Goal: Information Seeking & Learning: Learn about a topic

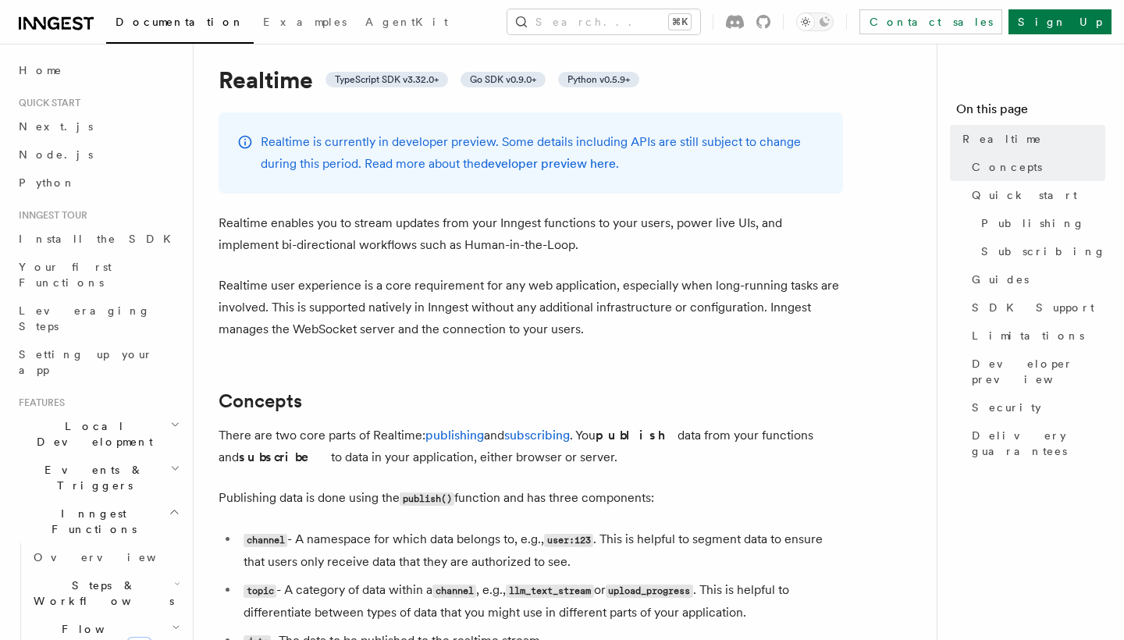
scroll to position [38, 0]
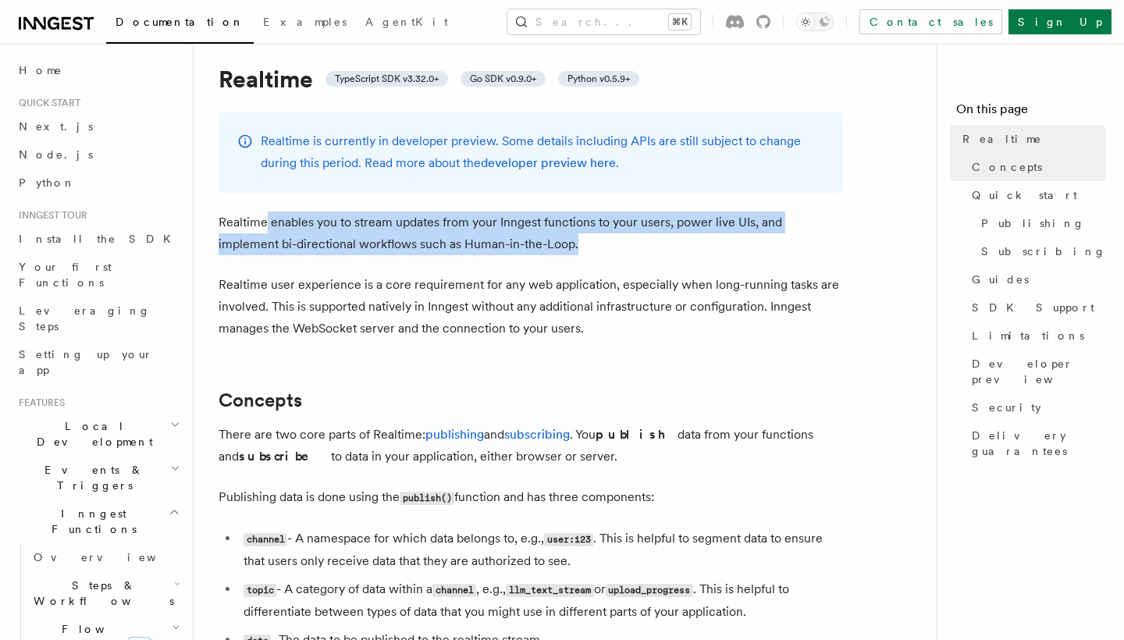
drag, startPoint x: 267, startPoint y: 220, endPoint x: 577, endPoint y: 239, distance: 311.1
click at [578, 239] on p "Realtime enables you to stream updates from your Inngest functions to your user…" at bounding box center [530, 233] width 624 height 44
click at [582, 237] on p "Realtime enables you to stream updates from your Inngest functions to your user…" at bounding box center [530, 233] width 624 height 44
drag, startPoint x: 516, startPoint y: 244, endPoint x: 304, endPoint y: 200, distance: 216.9
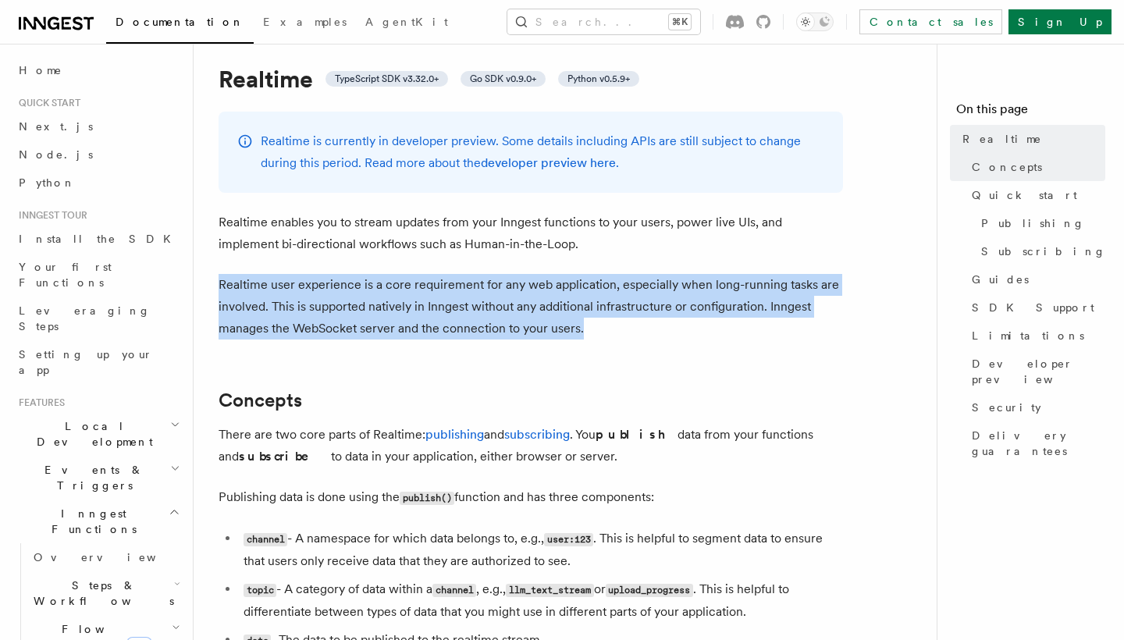
drag, startPoint x: 584, startPoint y: 325, endPoint x: 194, endPoint y: 279, distance: 392.2
click at [599, 28] on button "Search... ⌘K" at bounding box center [603, 21] width 193 height 25
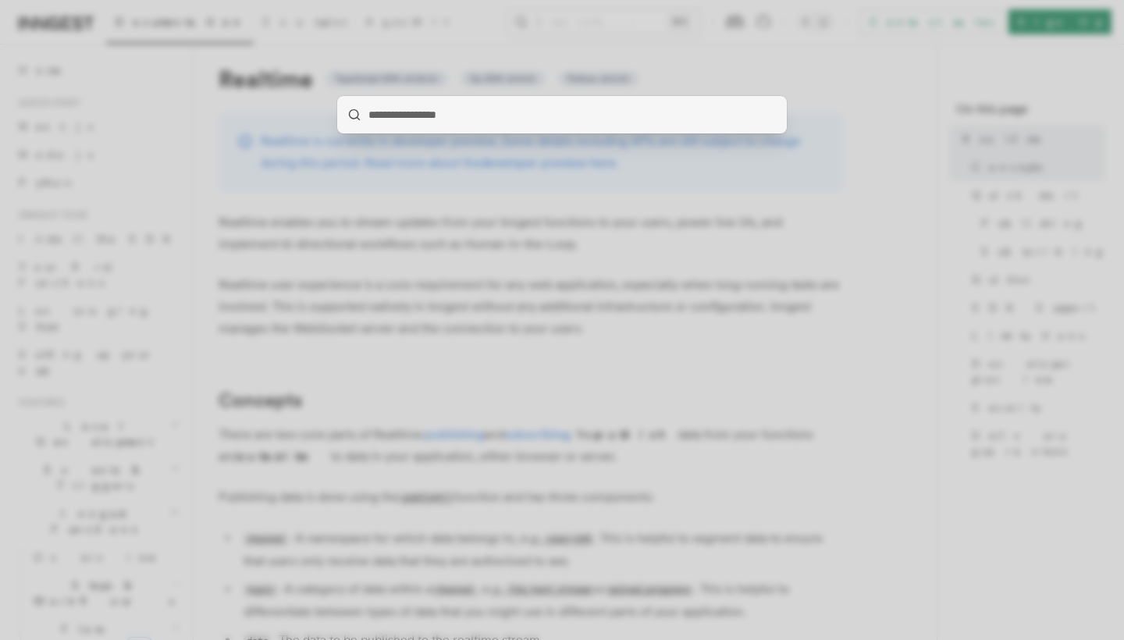
click at [872, 162] on div at bounding box center [562, 320] width 1124 height 640
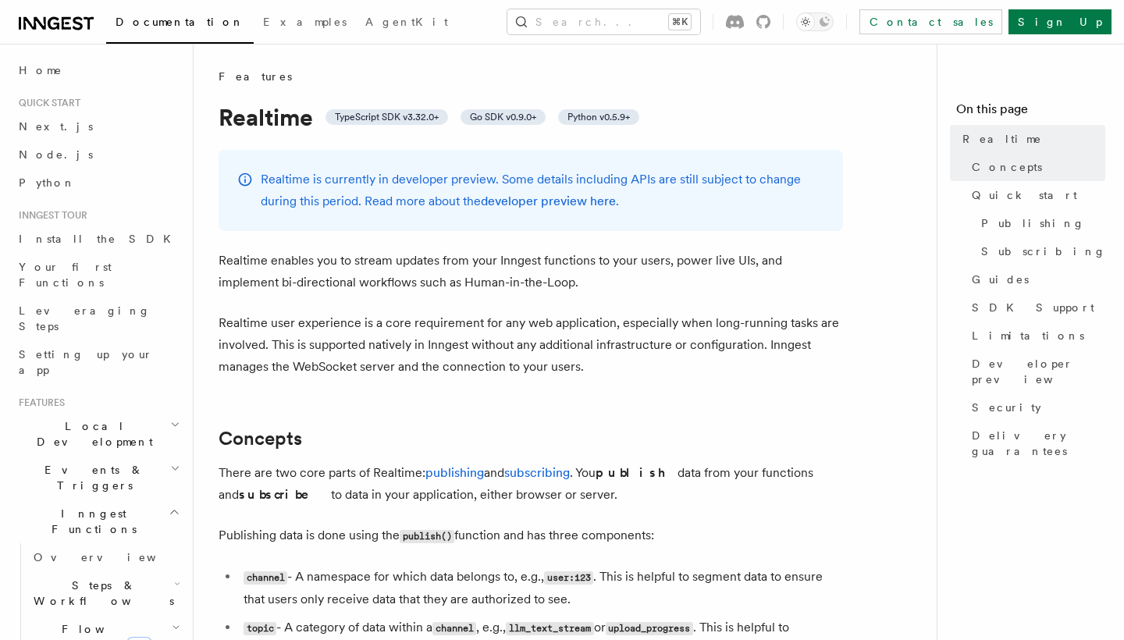
scroll to position [0, 0]
click at [700, 21] on button "Search... ⌘K" at bounding box center [603, 21] width 193 height 25
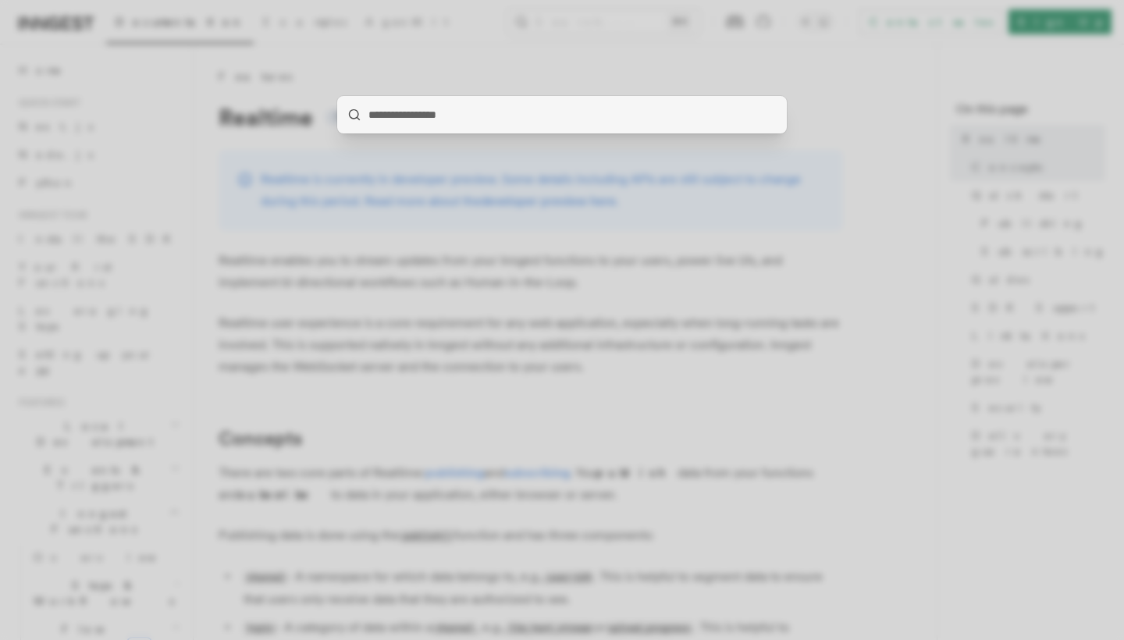
click at [736, 271] on div at bounding box center [562, 320] width 1124 height 640
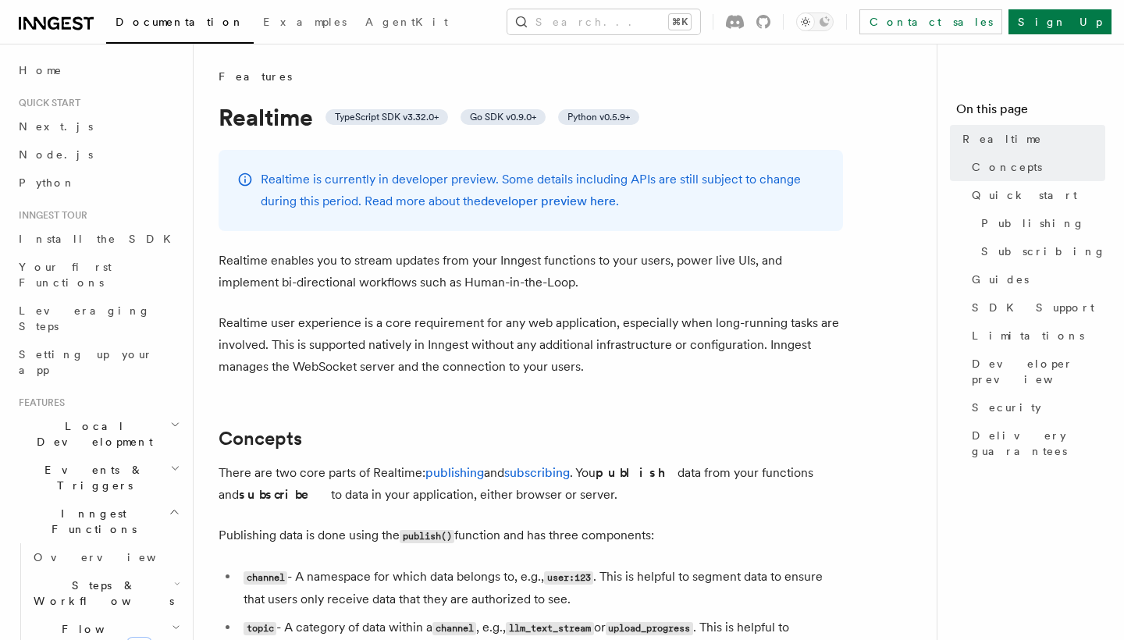
scroll to position [38, 0]
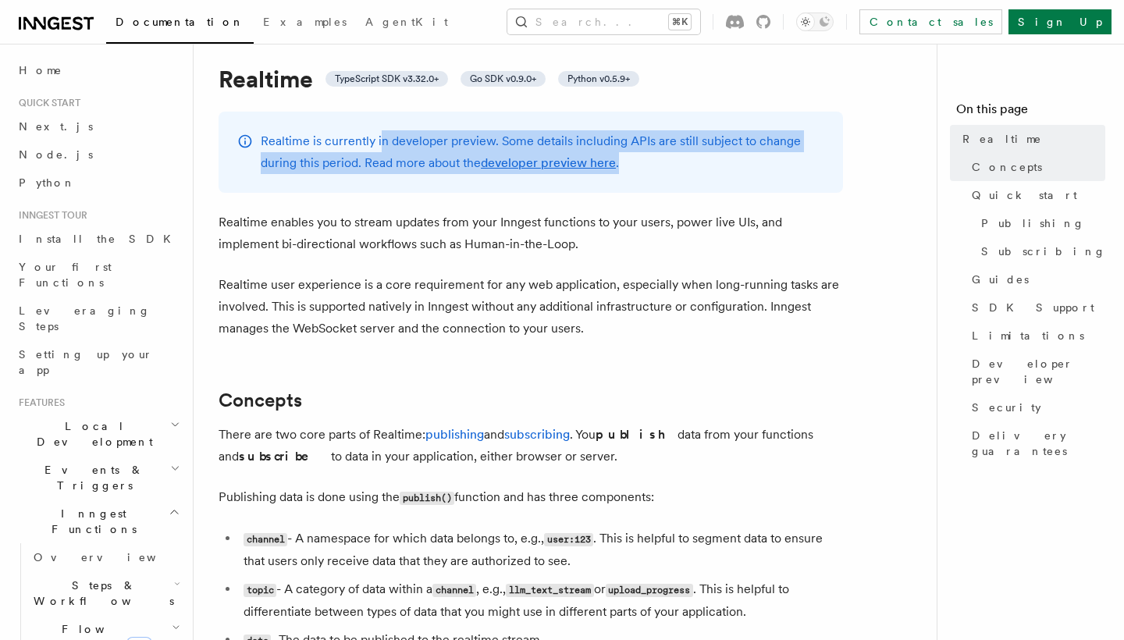
drag, startPoint x: 382, startPoint y: 140, endPoint x: 519, endPoint y: 170, distance: 140.5
click at [519, 170] on p "Realtime is currently in developer preview. Some details including APIs are sti…" at bounding box center [542, 152] width 563 height 44
click at [552, 163] on link "developer preview here" at bounding box center [548, 162] width 135 height 15
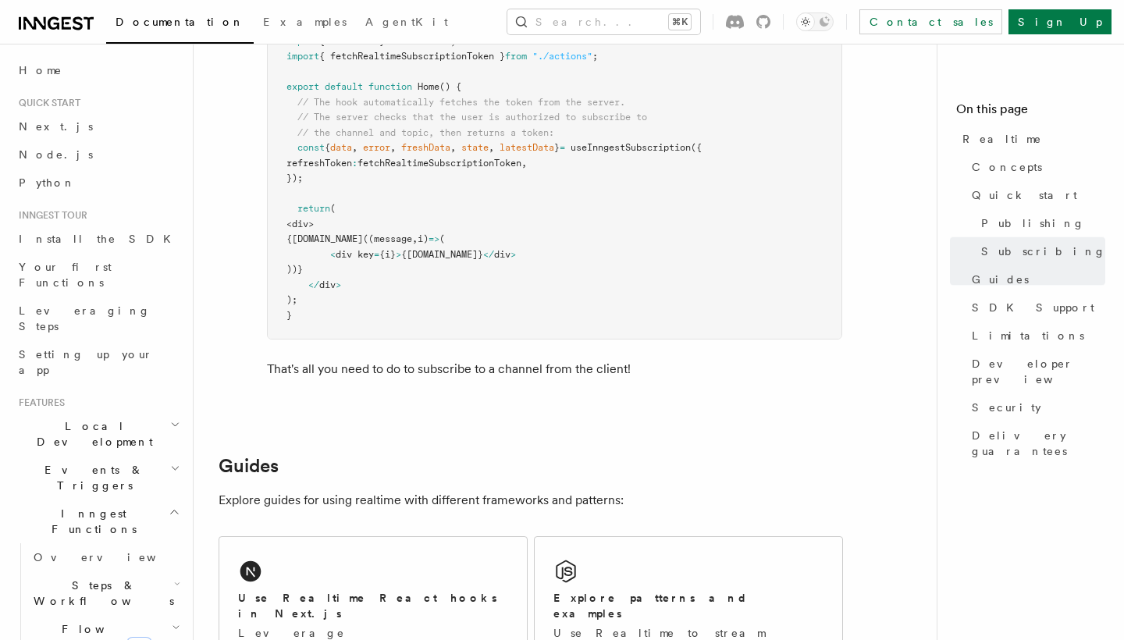
scroll to position [3003, 0]
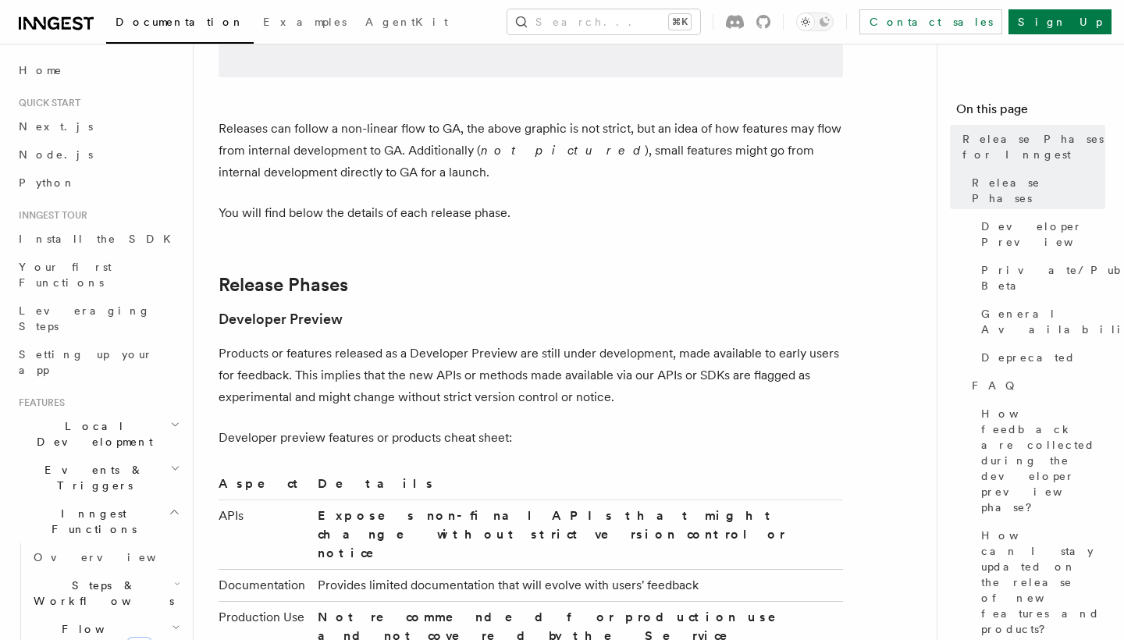
scroll to position [766, 0]
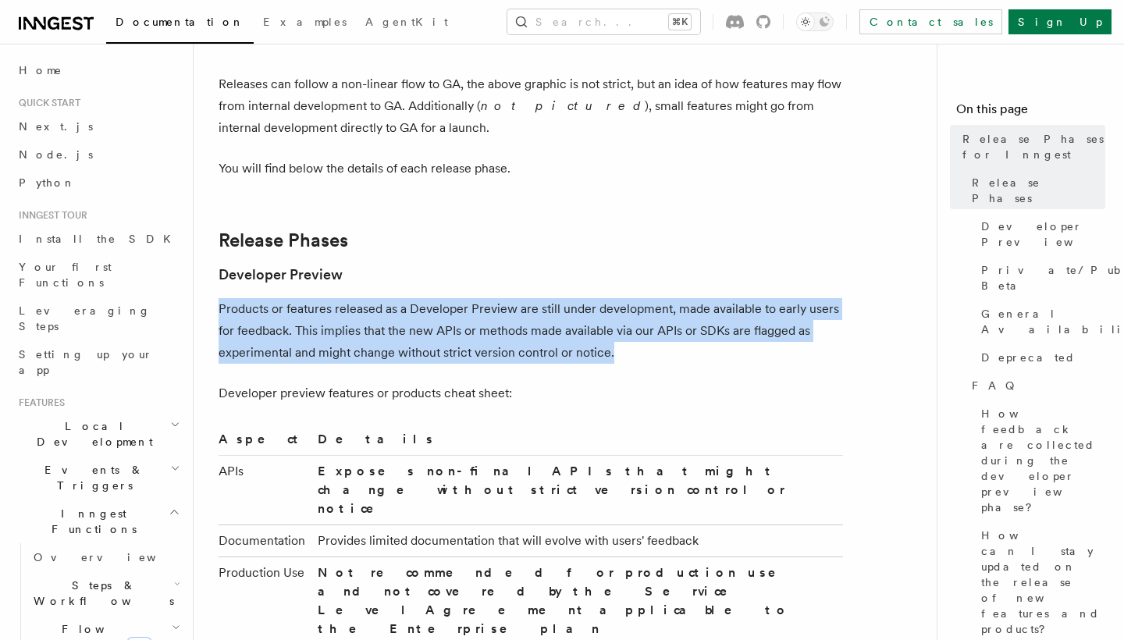
drag, startPoint x: 631, startPoint y: 307, endPoint x: 205, endPoint y: 254, distance: 429.4
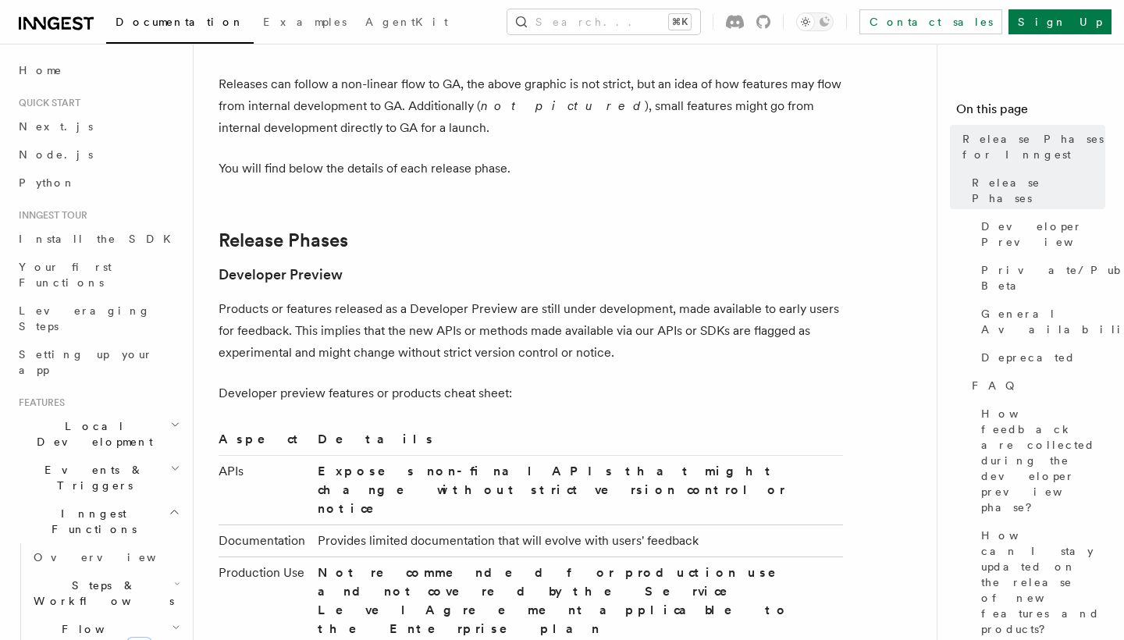
click at [281, 298] on p "Products or features released as a Developer Preview are still under developmen…" at bounding box center [530, 331] width 624 height 66
